Goal: Task Accomplishment & Management: Manage account settings

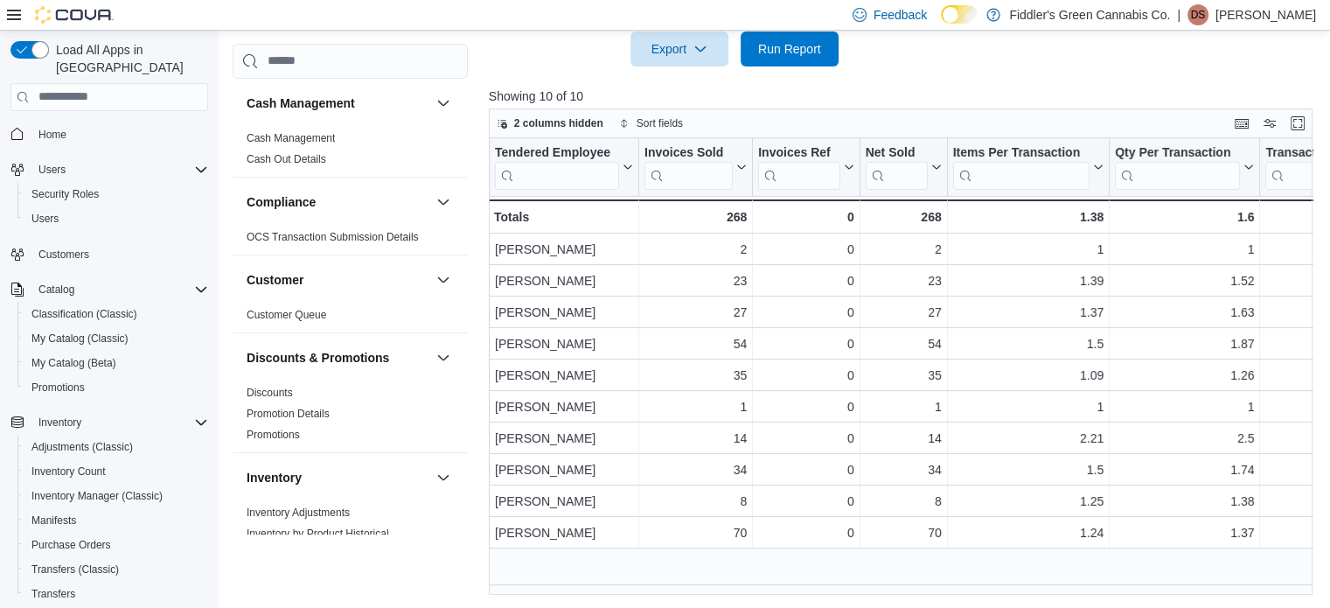
scroll to position [224, 0]
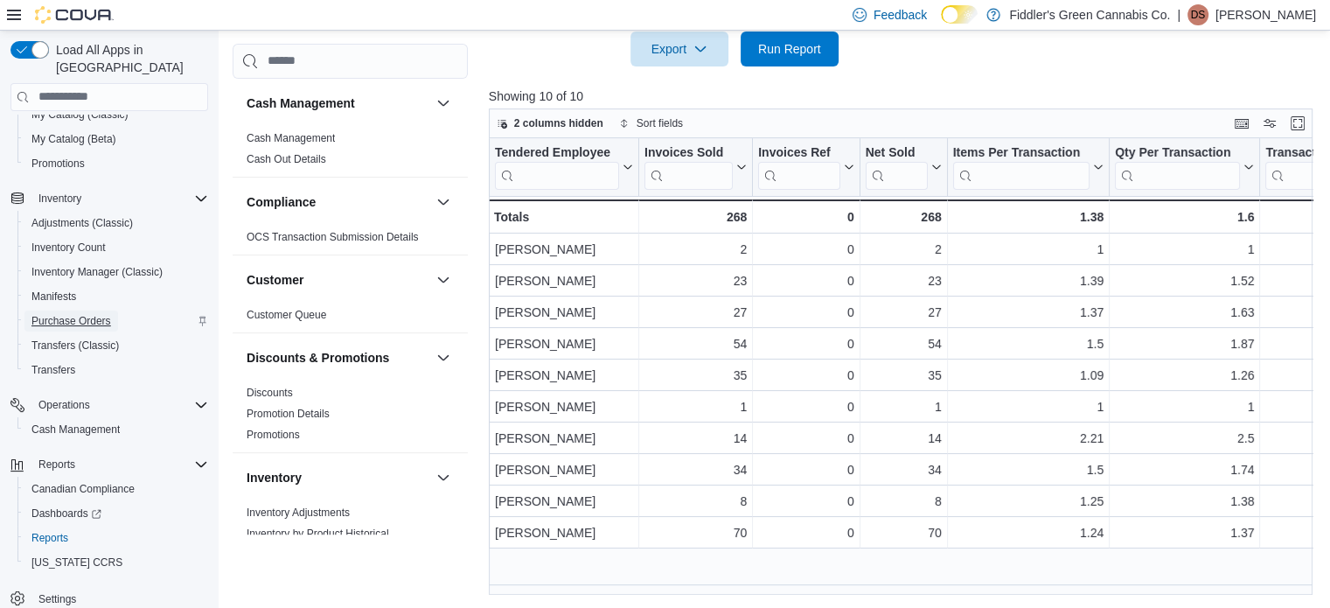
click at [56, 314] on span "Purchase Orders" at bounding box center [71, 321] width 80 height 14
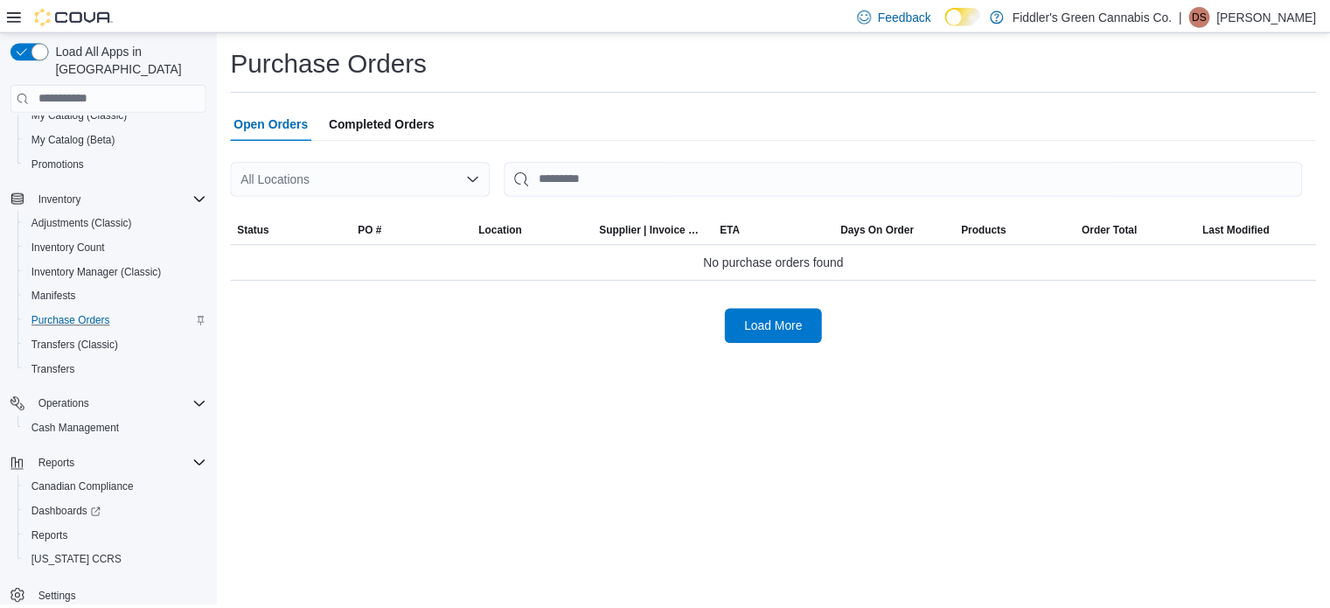
scroll to position [178, 0]
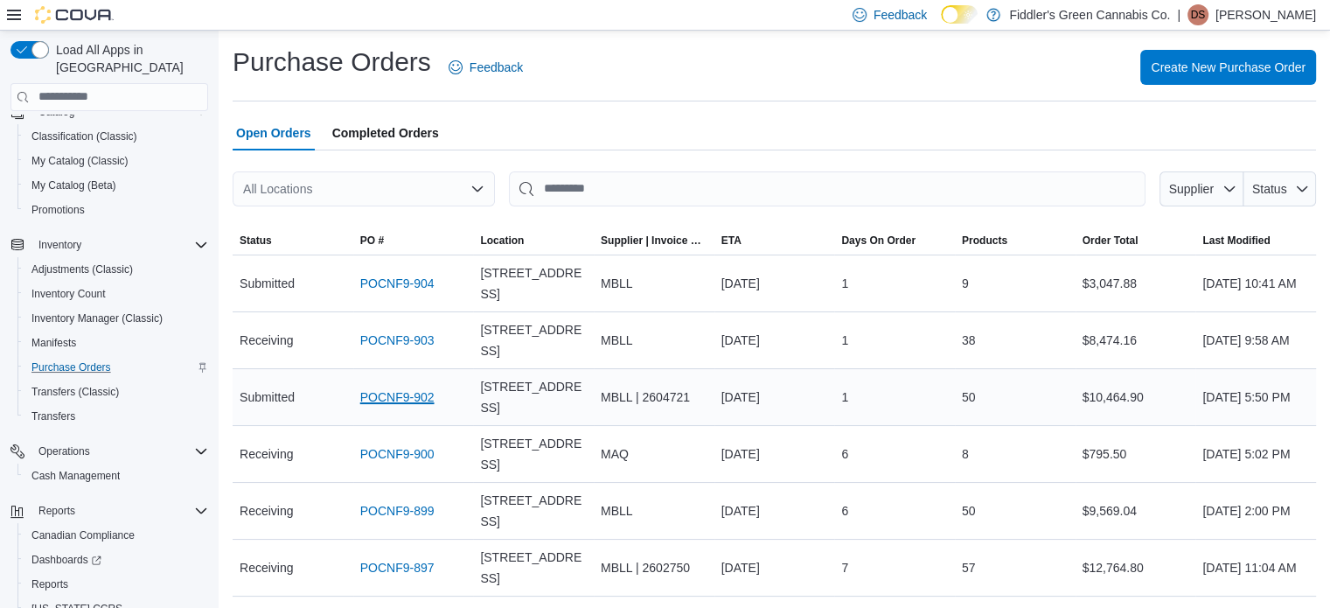
click at [397, 391] on link "POCNF9-902" at bounding box center [397, 397] width 74 height 21
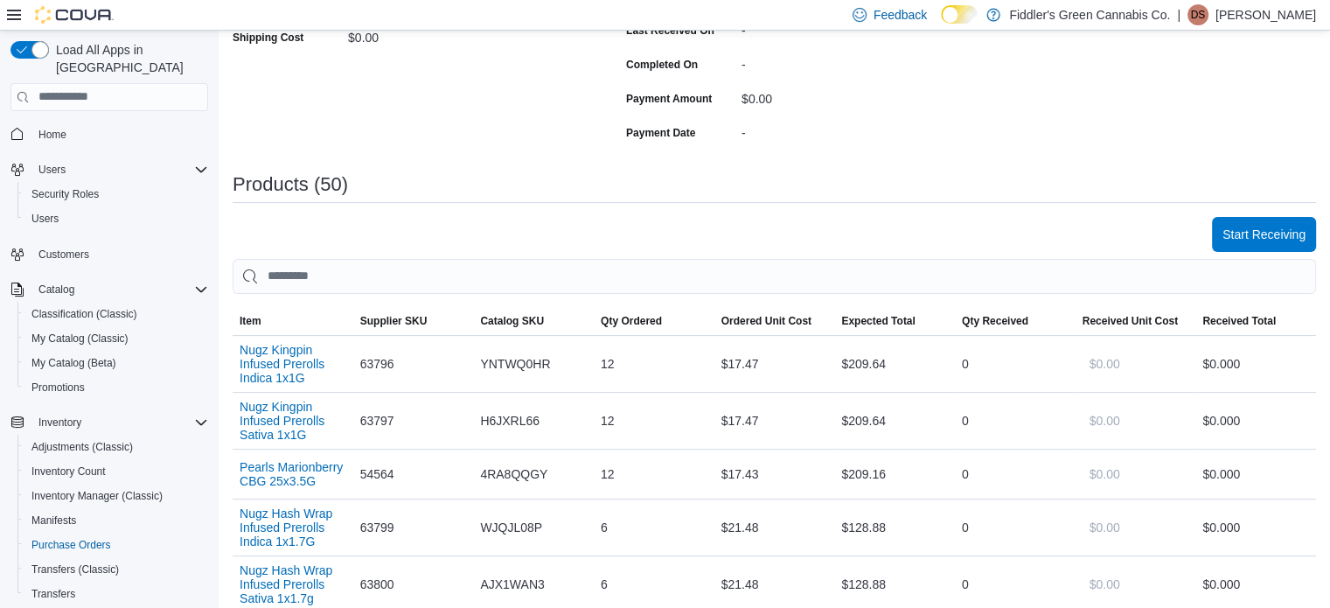
scroll to position [385, 0]
click at [1264, 230] on span "Start Receiving" at bounding box center [1264, 232] width 83 height 17
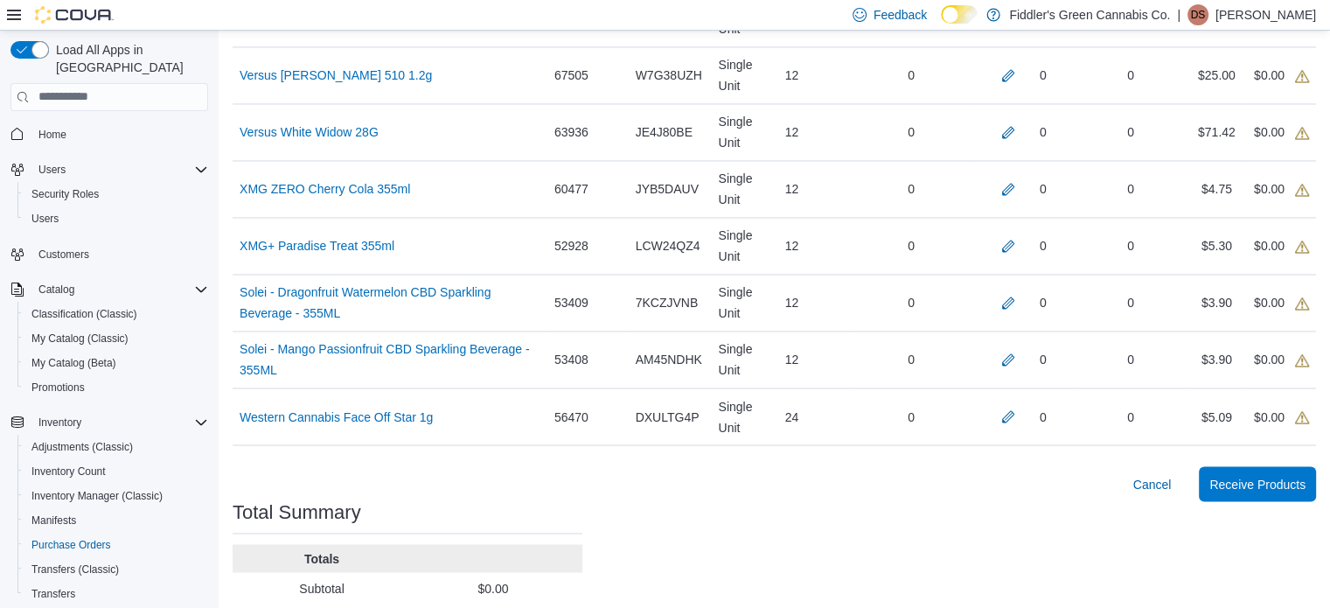
scroll to position [2947, 0]
click at [1015, 403] on button "button" at bounding box center [1008, 413] width 21 height 21
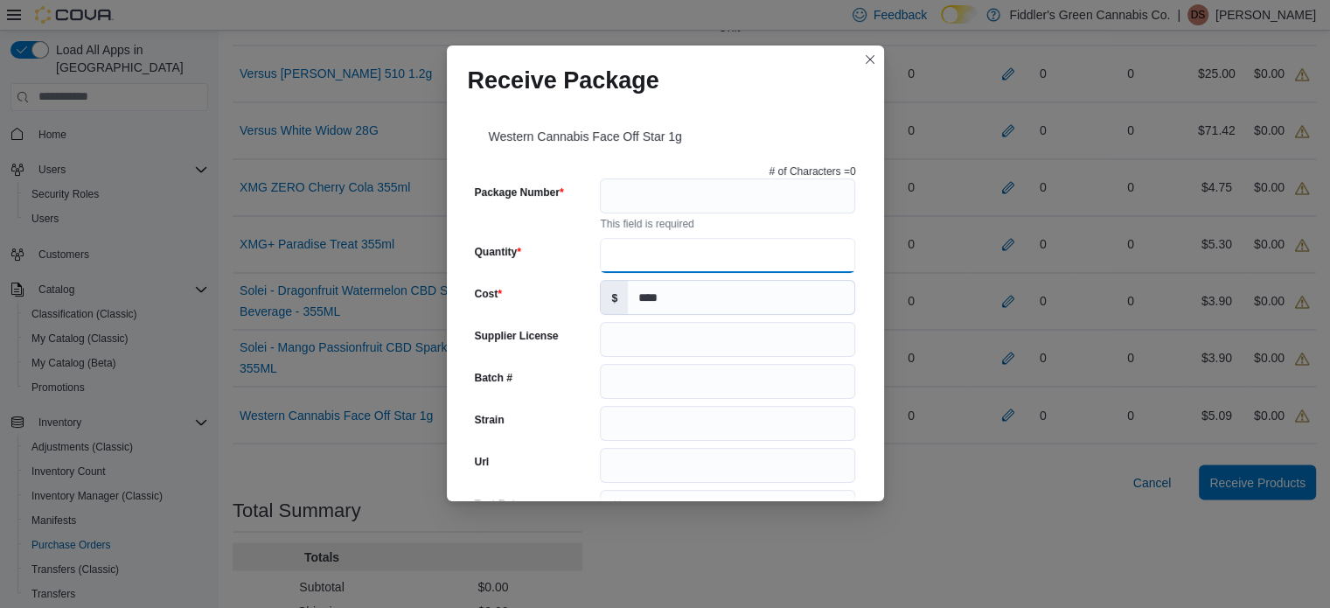
click at [681, 261] on input "Quantity" at bounding box center [727, 255] width 255 height 35
type input "**"
click at [663, 196] on input "Package Number" at bounding box center [727, 195] width 255 height 35
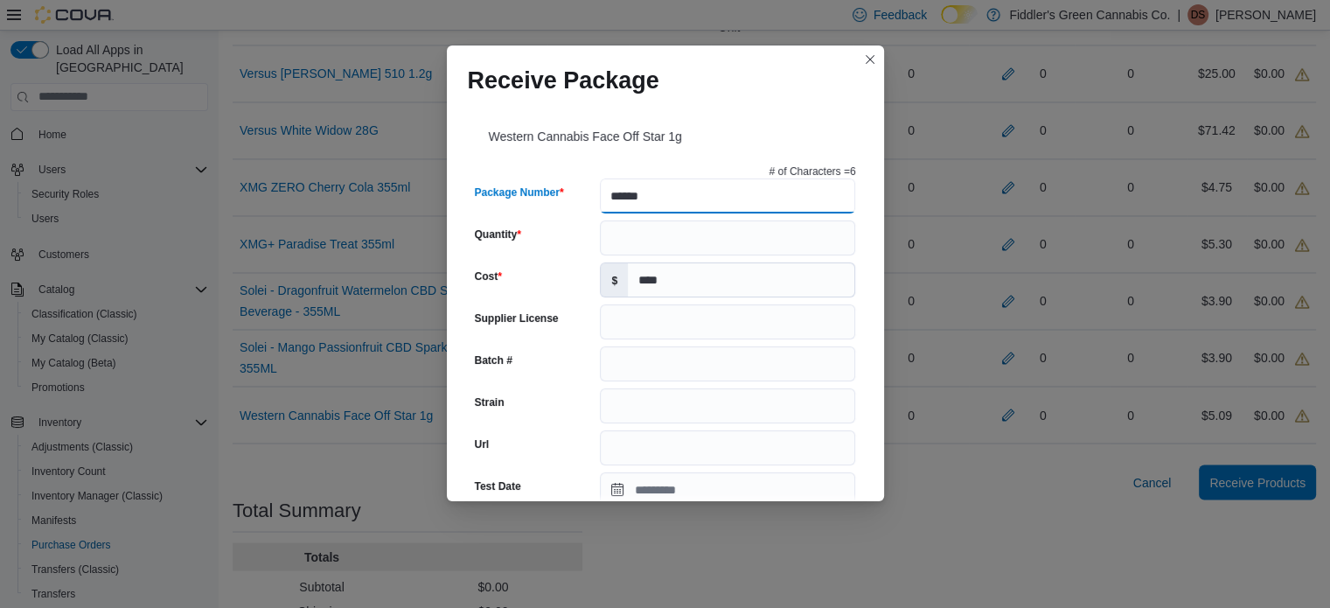
type input "*******"
type input "**********"
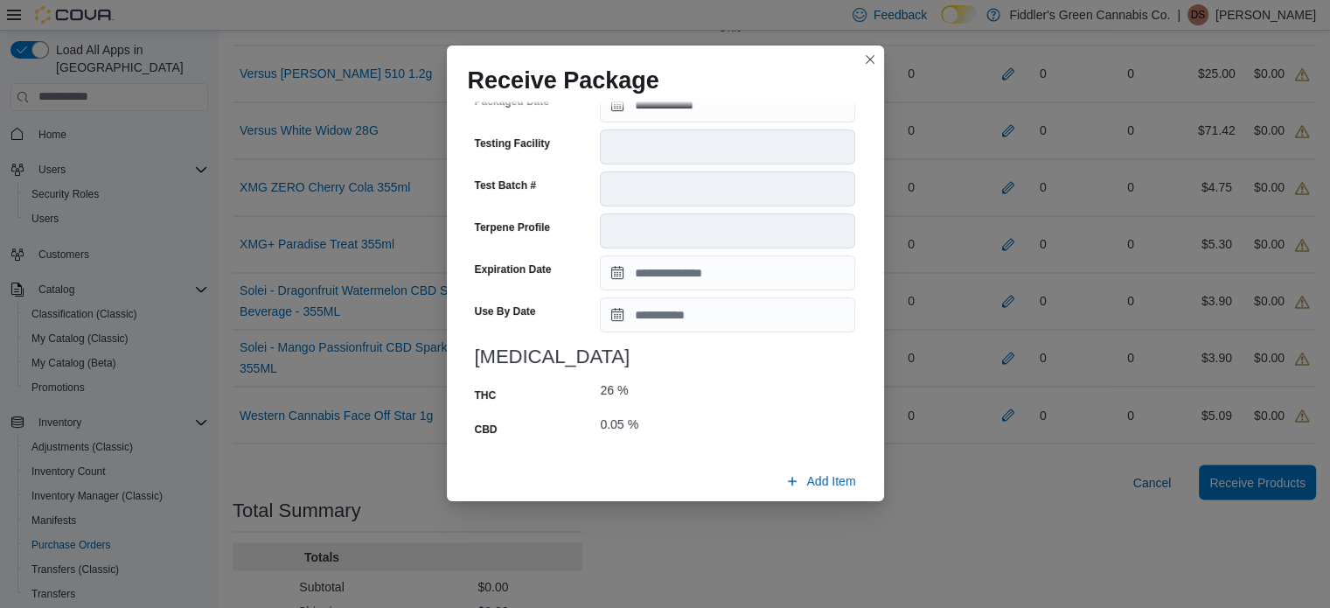
scroll to position [689, 0]
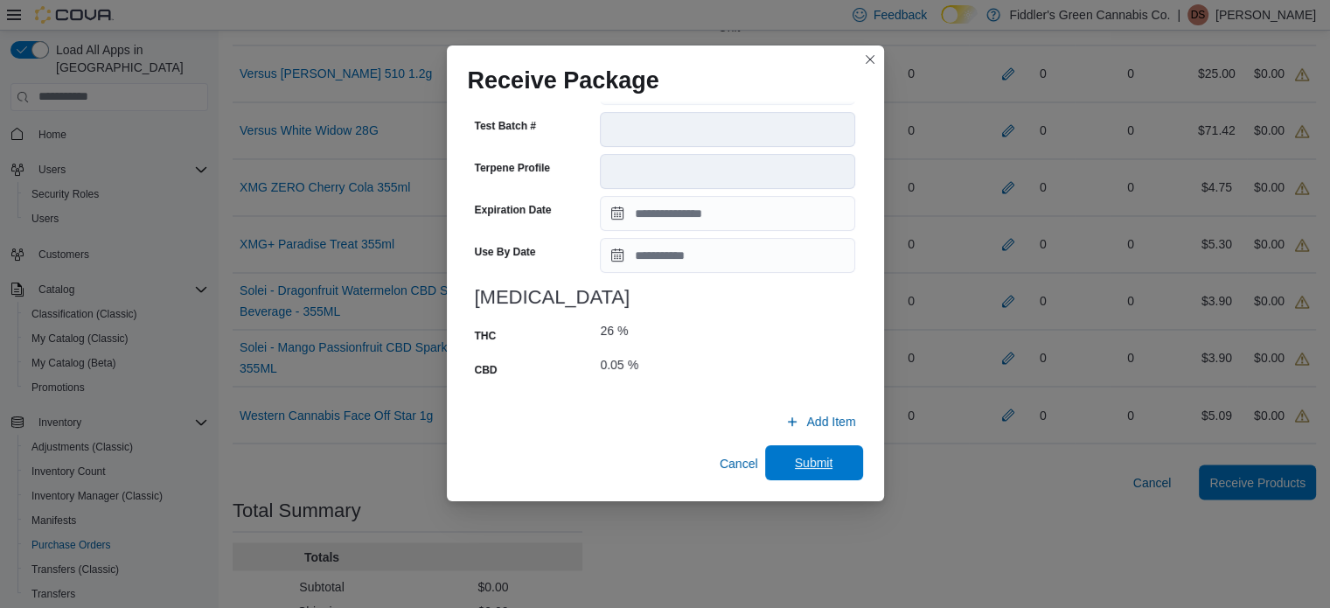
type input "*******"
click at [795, 454] on span "Submit" at bounding box center [814, 462] width 38 height 17
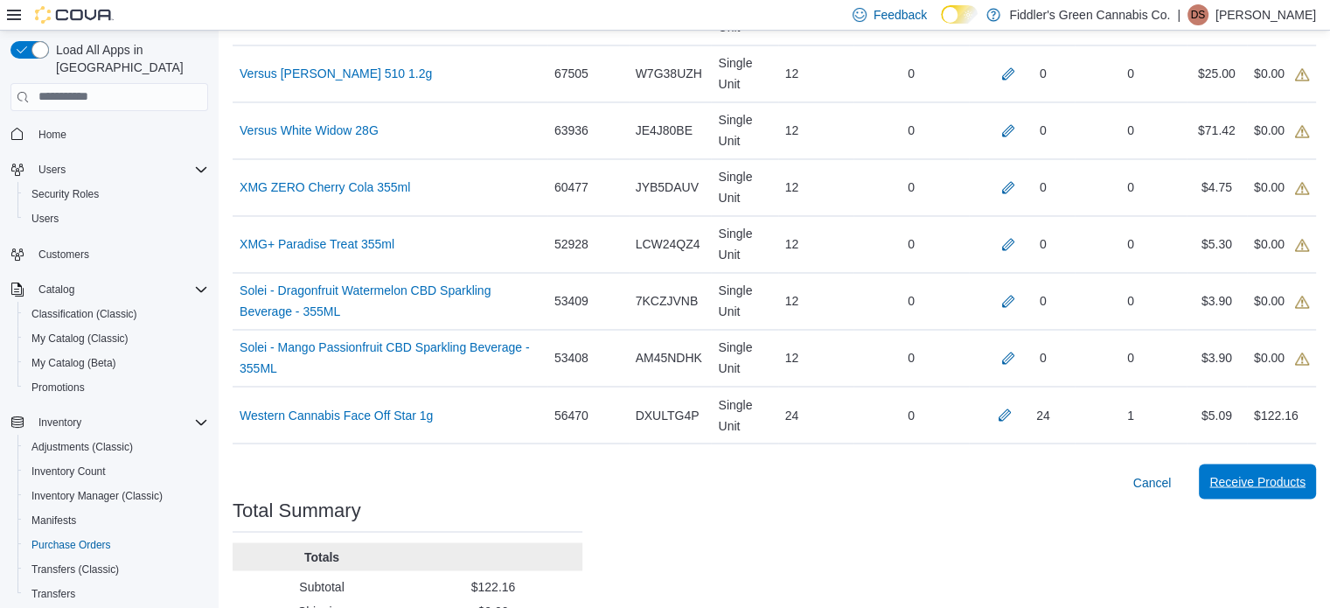
click at [1281, 472] on span "Receive Products" at bounding box center [1257, 480] width 96 height 17
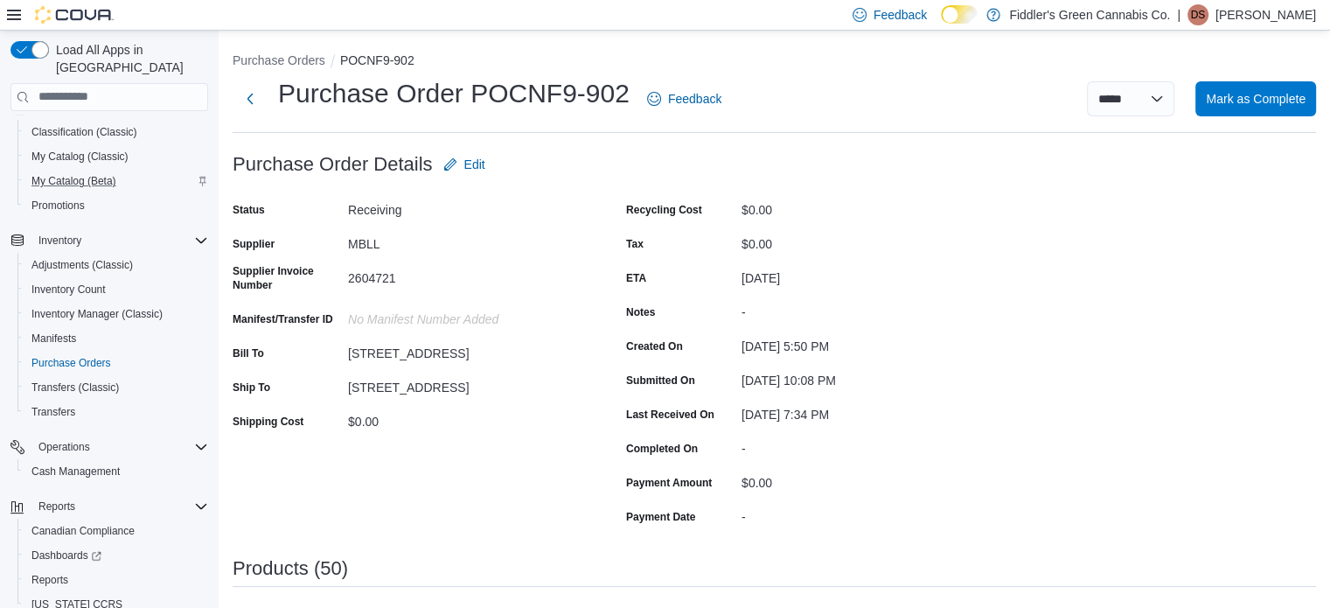
scroll to position [185, 0]
click at [44, 569] on span "Reports" at bounding box center [49, 576] width 37 height 14
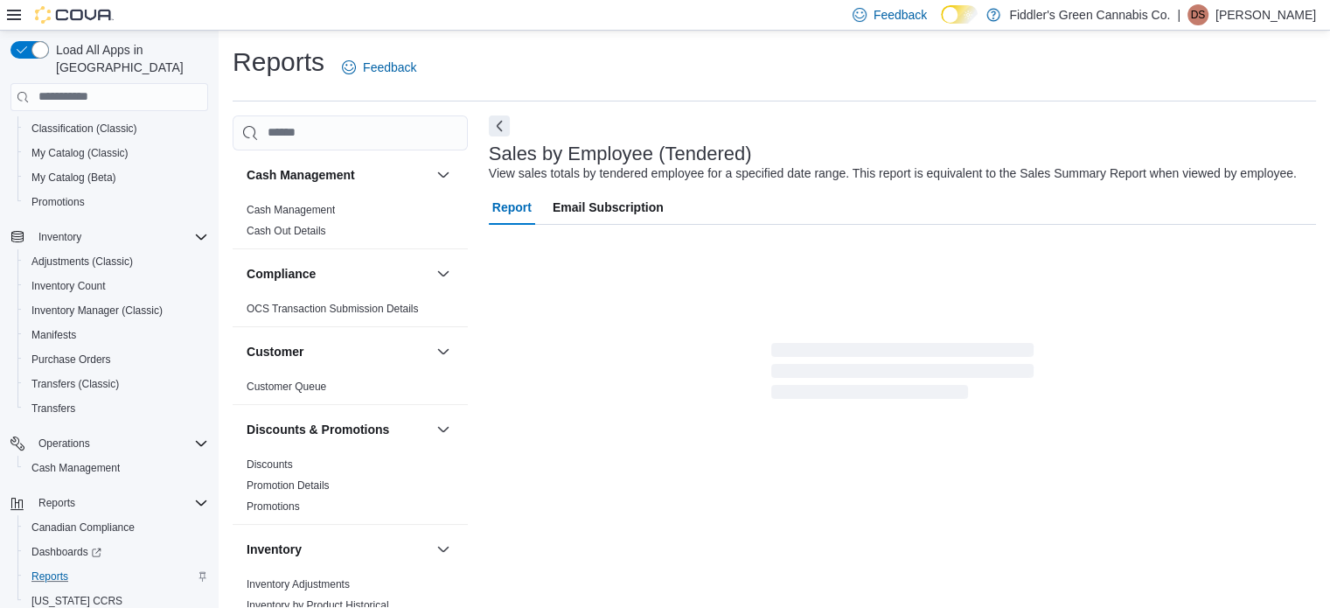
scroll to position [40, 0]
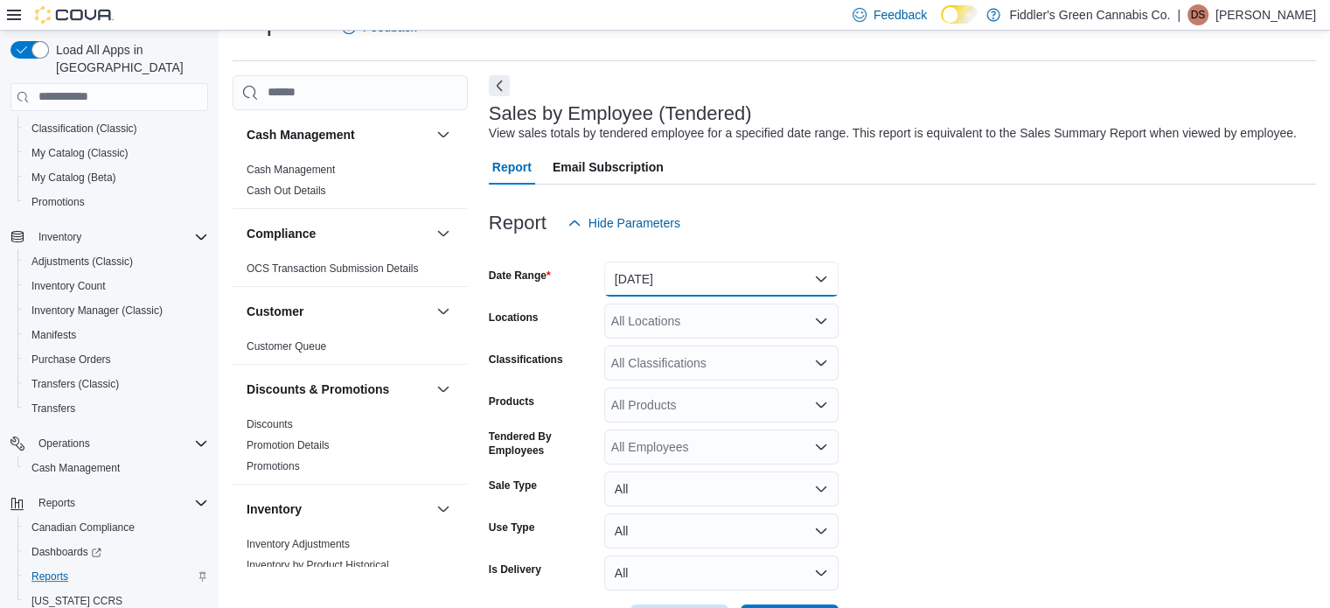
click at [672, 282] on button "Yesterday" at bounding box center [721, 278] width 234 height 35
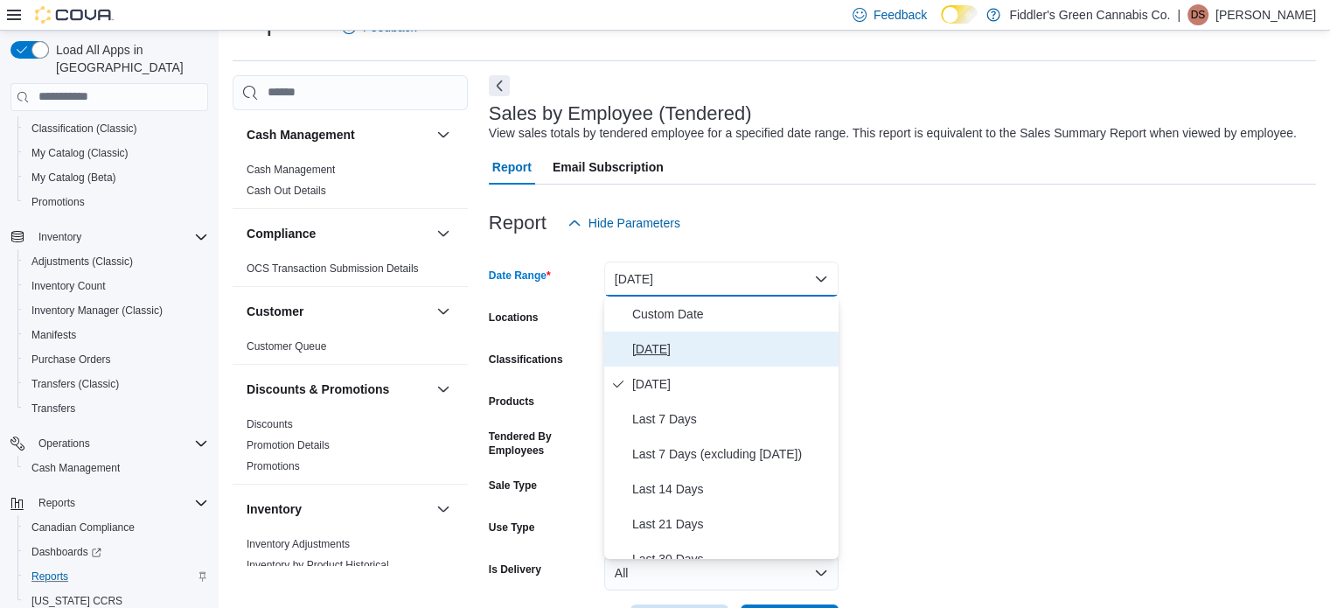
click at [647, 337] on button "[DATE]" at bounding box center [721, 348] width 234 height 35
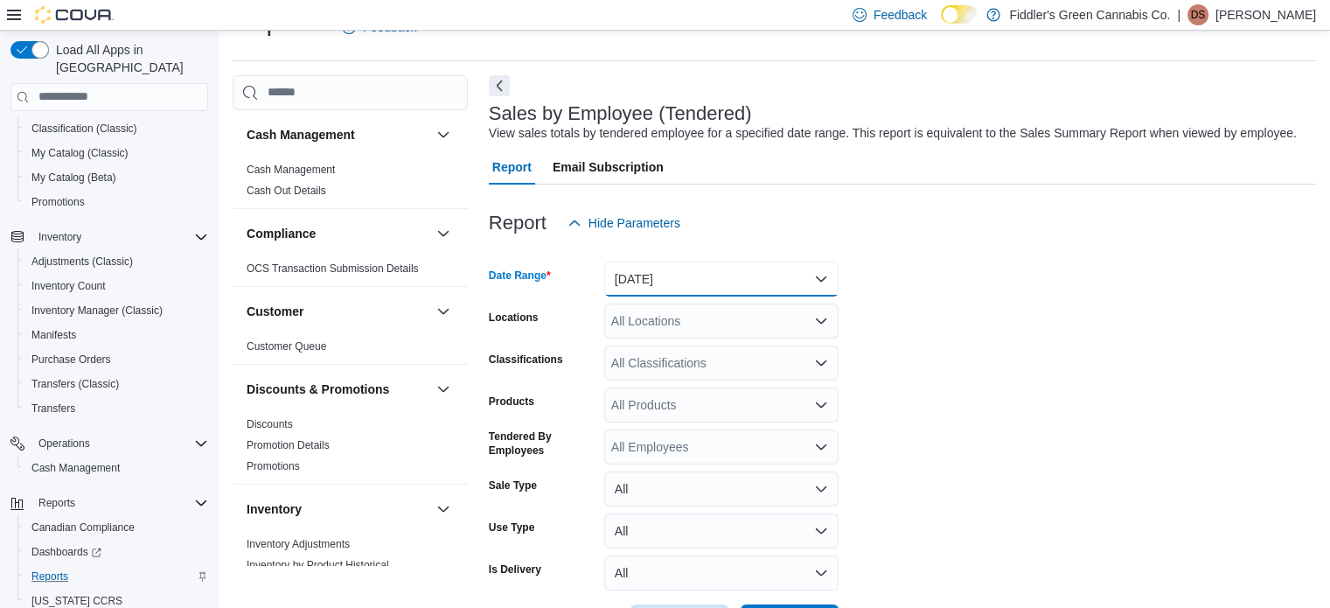
scroll to position [106, 0]
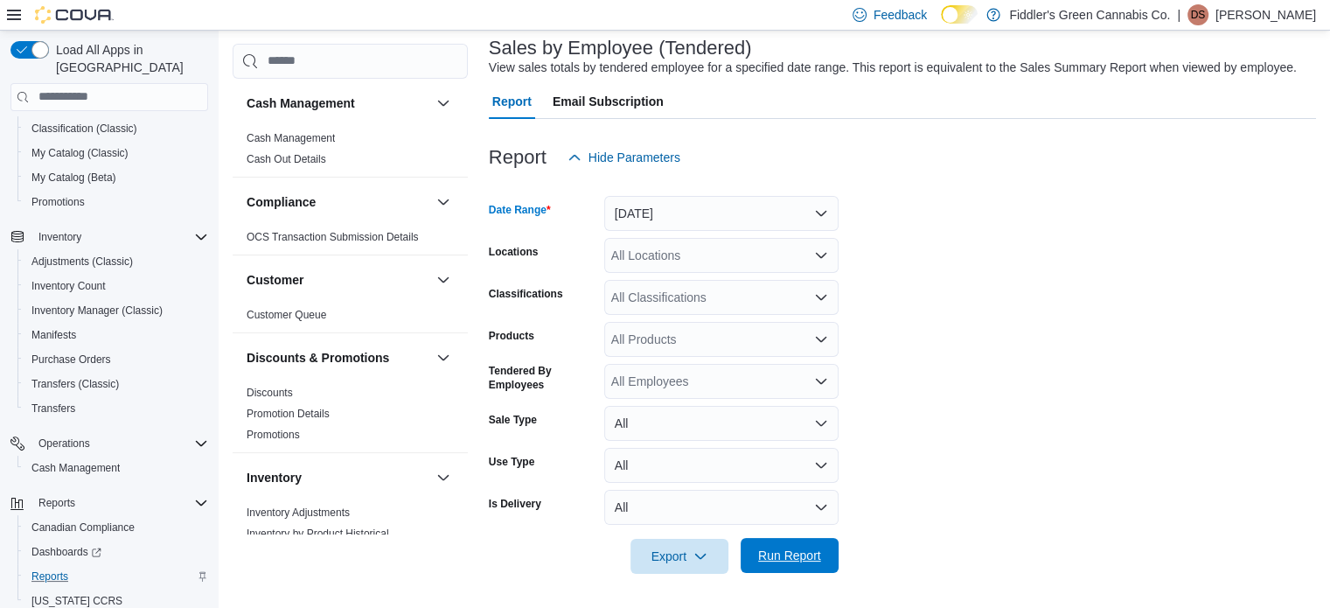
click at [778, 568] on span "Run Report" at bounding box center [789, 555] width 77 height 35
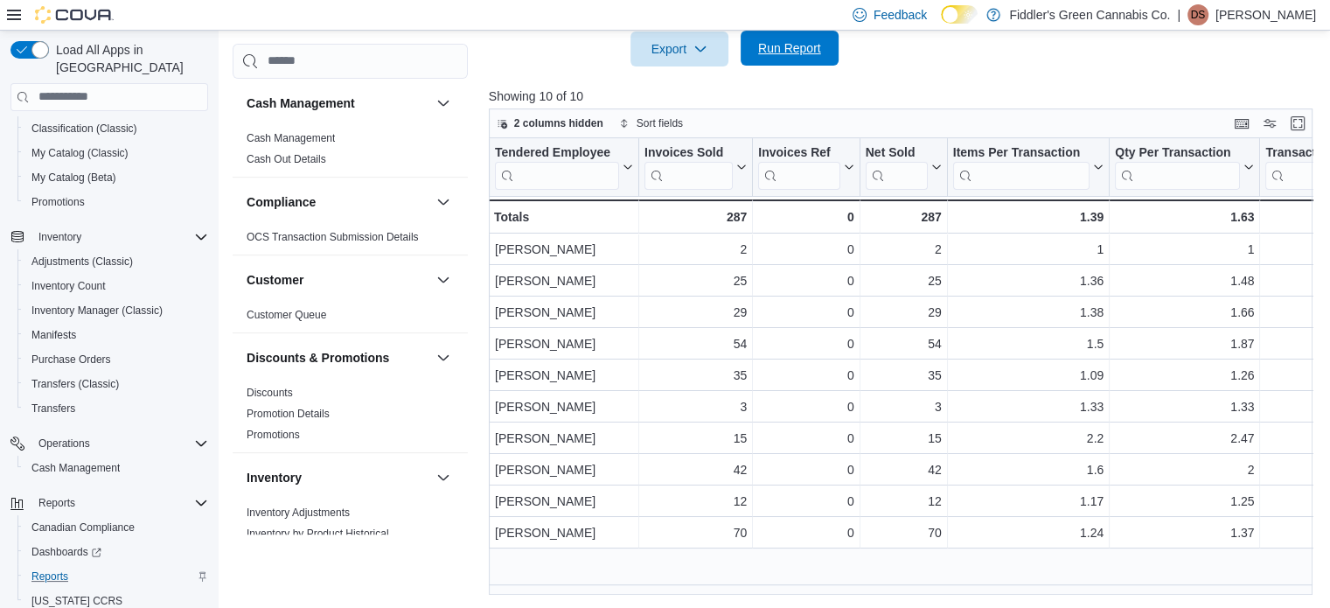
click at [791, 38] on span "Run Report" at bounding box center [789, 48] width 77 height 35
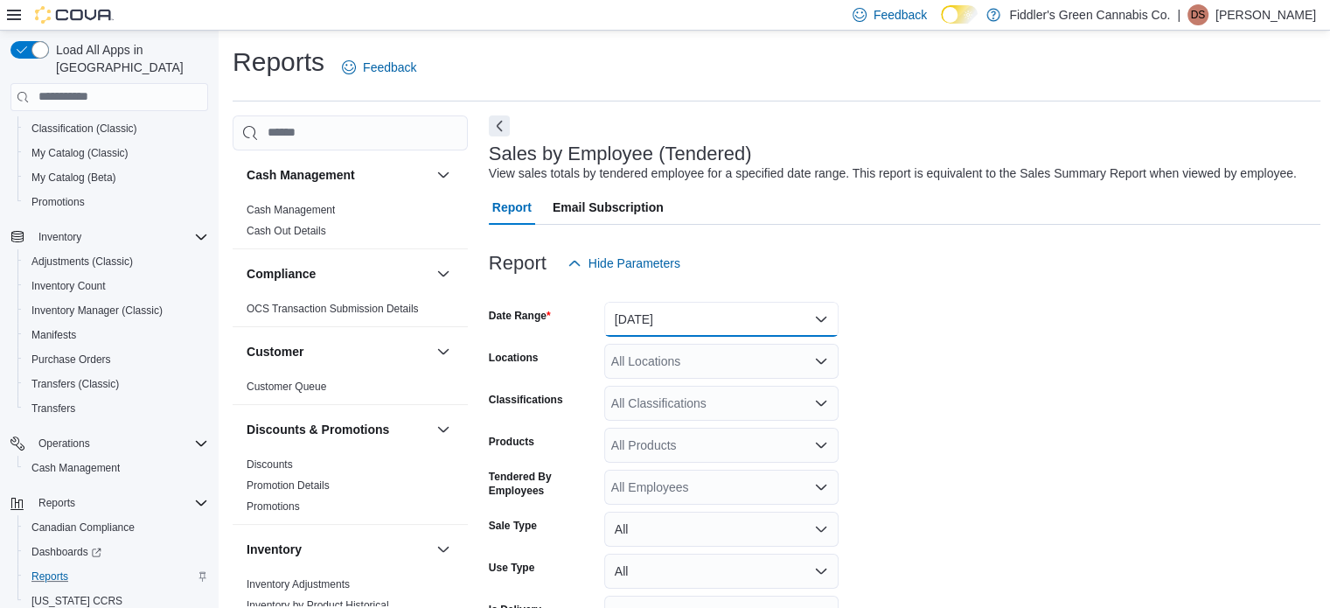
click at [676, 306] on button "[DATE]" at bounding box center [721, 319] width 234 height 35
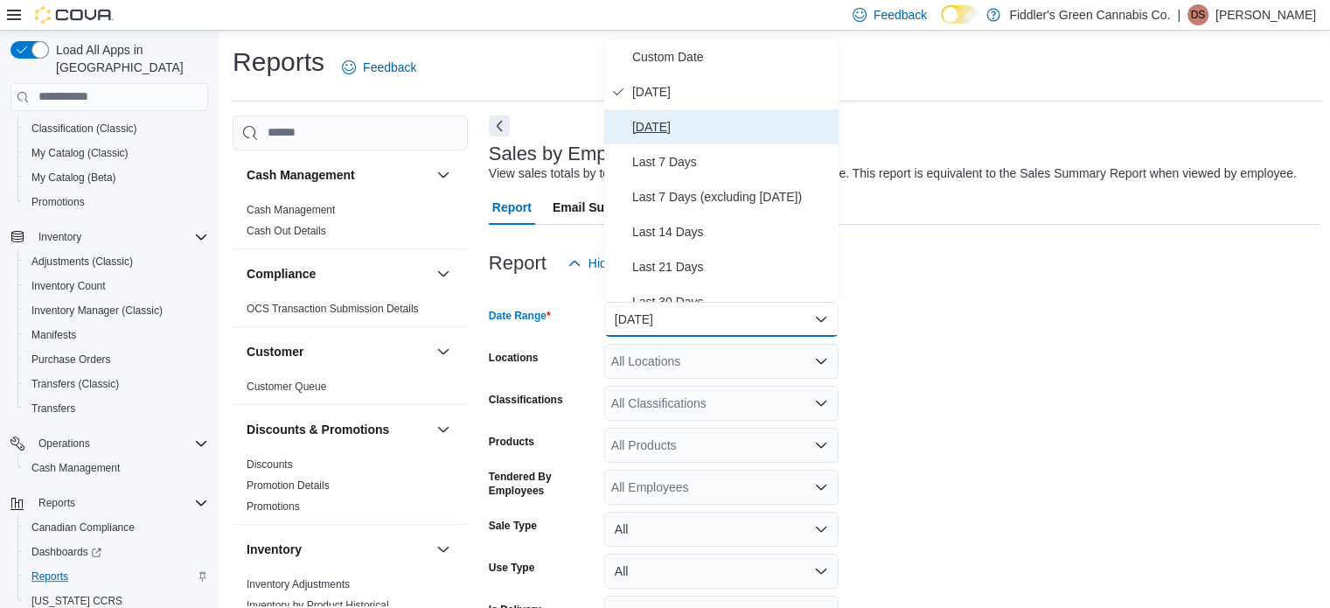
click at [672, 122] on span "Yesterday" at bounding box center [731, 126] width 199 height 21
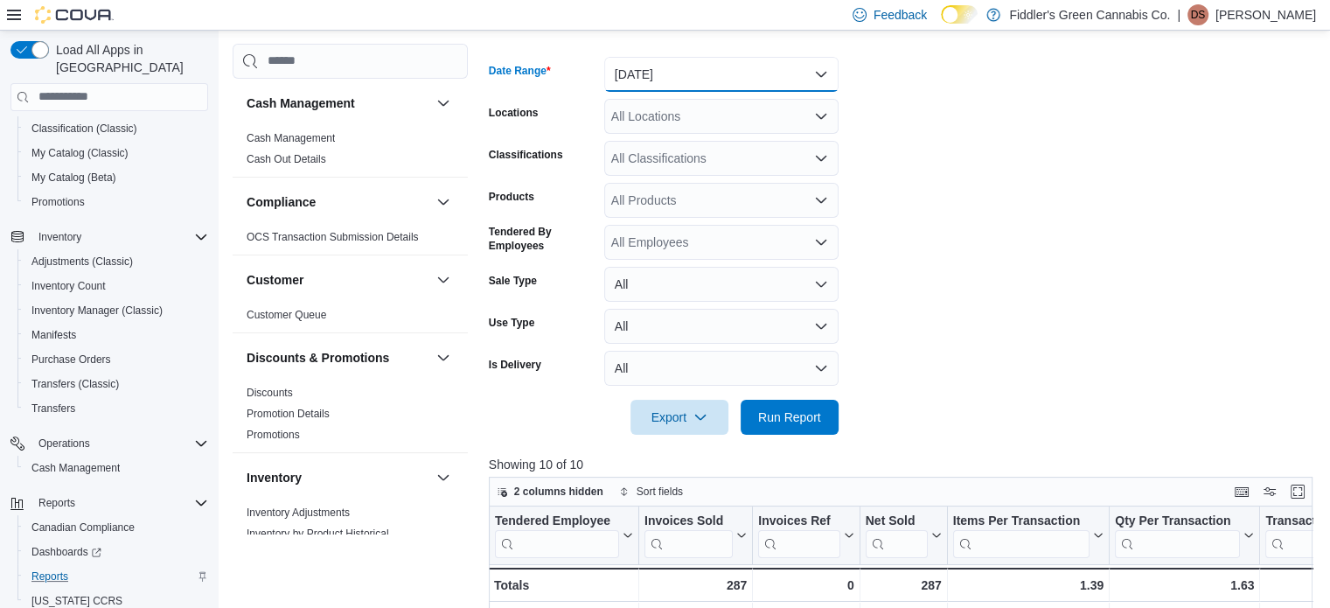
scroll to position [248, 0]
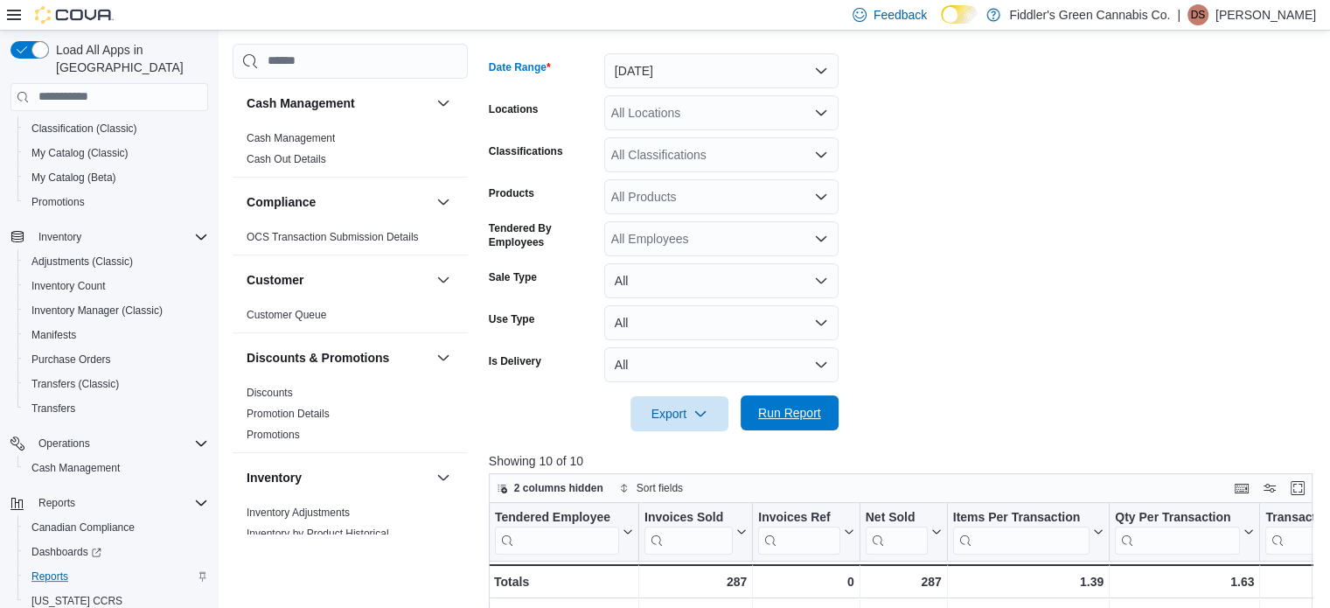
click at [788, 416] on span "Run Report" at bounding box center [789, 412] width 63 height 17
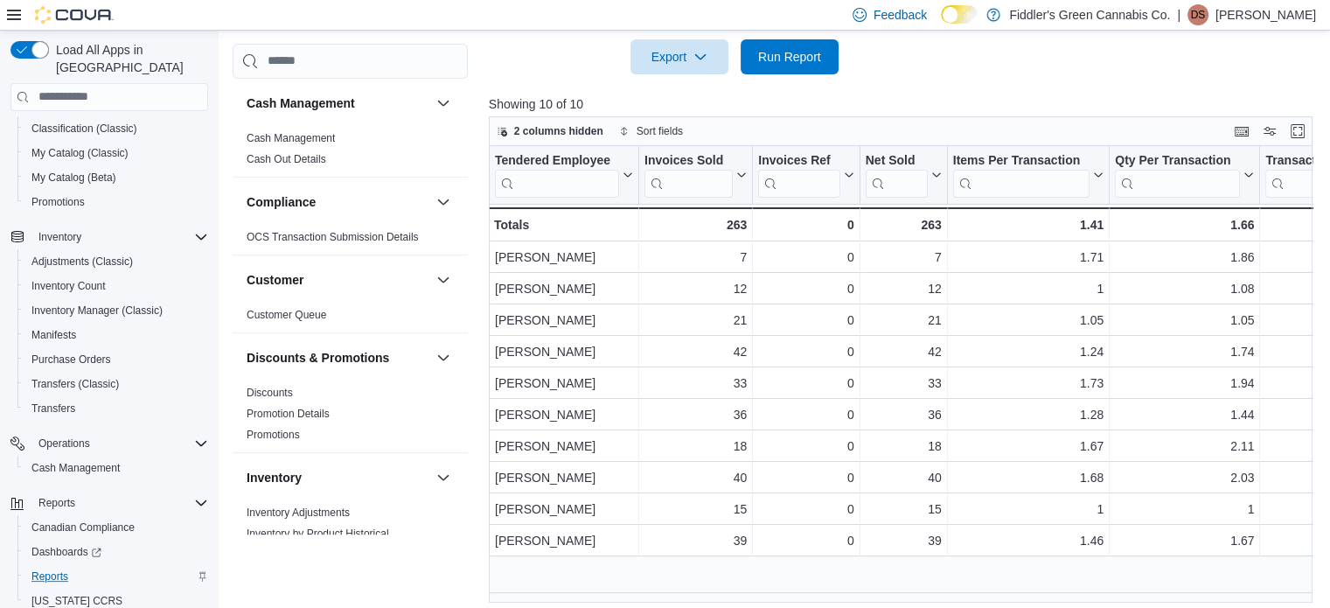
scroll to position [609, 0]
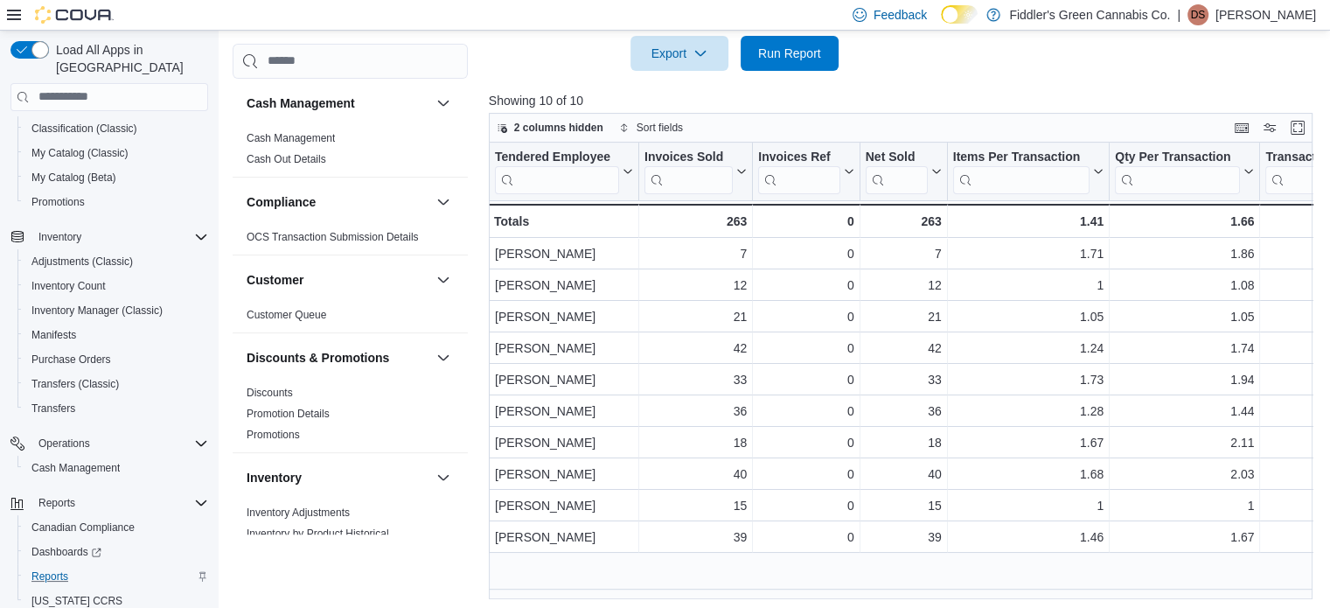
click at [1288, 7] on p "[PERSON_NAME]" at bounding box center [1266, 14] width 101 height 21
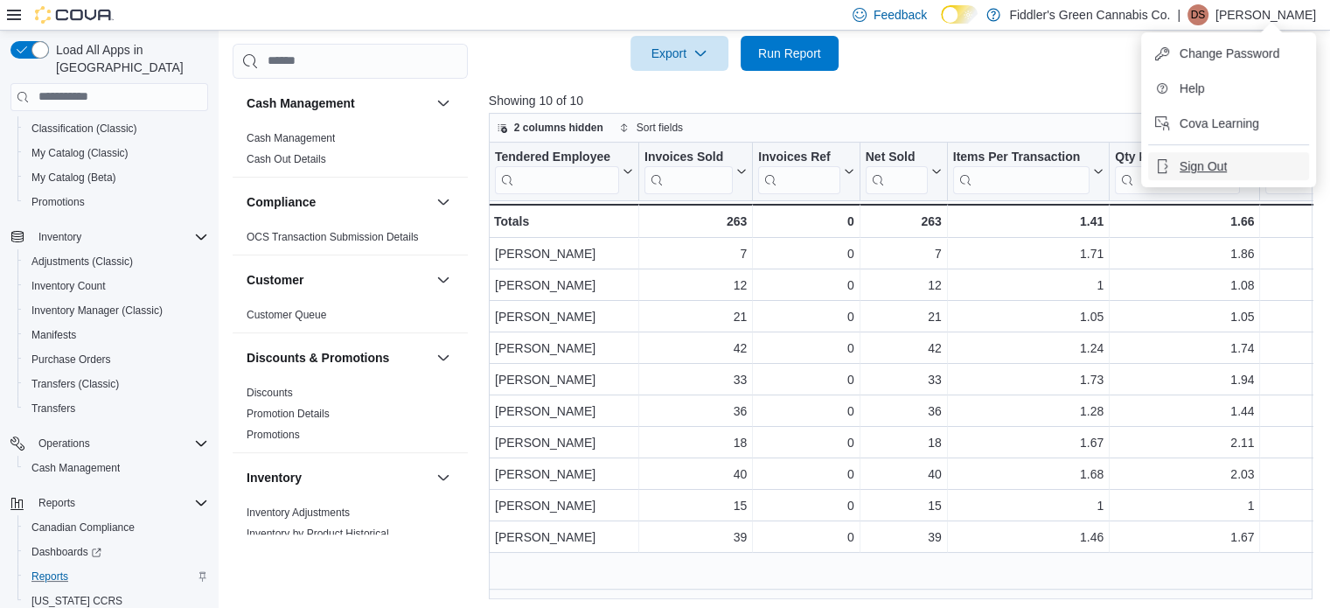
click at [1218, 159] on span "Sign Out" at bounding box center [1203, 165] width 47 height 17
